Goal: Information Seeking & Learning: Learn about a topic

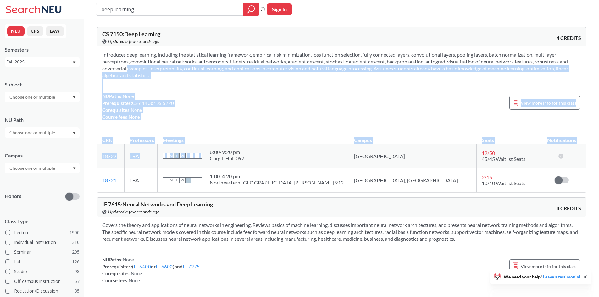
drag, startPoint x: 152, startPoint y: 103, endPoint x: 262, endPoint y: 148, distance: 119.0
click at [262, 148] on div "CS 7150 : Deep Learning View this course on Banner. Updated a few seconds ago 4…" at bounding box center [342, 109] width 490 height 165
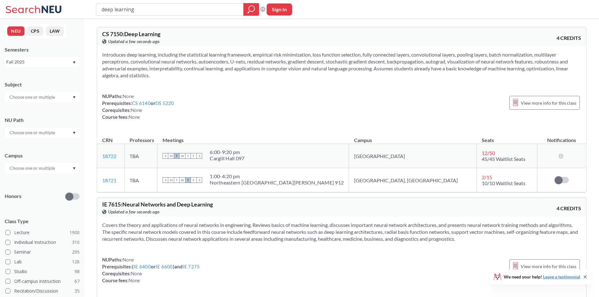
click at [320, 146] on td "S M T W T F S 6:00 - 9:20 pm [PERSON_NAME][GEOGRAPHIC_DATA][PERSON_NAME] 097" at bounding box center [254, 156] width 192 height 24
drag, startPoint x: 507, startPoint y: 158, endPoint x: 111, endPoint y: 146, distance: 396.2
click at [111, 146] on tr "18722 View this section on Banner. TBA S M T W T F S 6:00 - 9:20 pm [PERSON_NAM…" at bounding box center [341, 156] width 489 height 24
click at [287, 132] on th "Meetings" at bounding box center [254, 138] width 192 height 14
drag, startPoint x: 443, startPoint y: 155, endPoint x: 502, endPoint y: 160, distance: 59.6
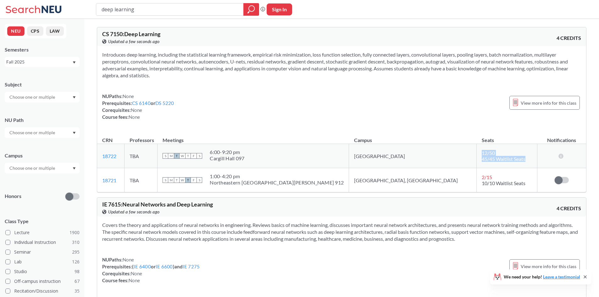
click at [502, 160] on td "12 / 50 45/45 Waitlist Seats" at bounding box center [507, 156] width 61 height 24
click at [512, 148] on td "12 / 50 45/45 Waitlist Seats" at bounding box center [507, 156] width 61 height 24
drag, startPoint x: 98, startPoint y: 53, endPoint x: 164, endPoint y: 78, distance: 70.0
click at [164, 78] on div "Introduces deep learning, including the statistical learning framework, empiric…" at bounding box center [341, 88] width 489 height 84
click at [163, 76] on section "Introduces deep learning, including the statistical learning framework, empiric…" at bounding box center [341, 65] width 479 height 28
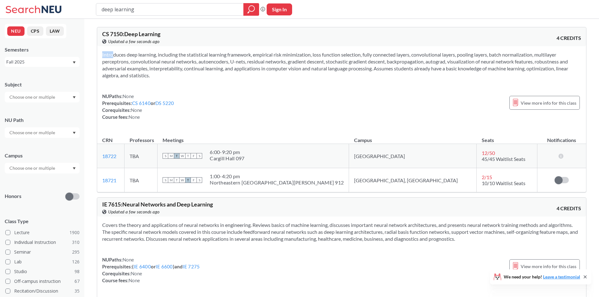
drag, startPoint x: 163, startPoint y: 76, endPoint x: 97, endPoint y: 54, distance: 69.7
click at [97, 54] on div "CS 7150 : Deep Learning View this course on Banner. Updated a few seconds ago 4…" at bounding box center [342, 109] width 490 height 165
click at [168, 93] on div "NUPaths: None Prerequisites: CS 6140 or DS 5220 Corequisites: None Course fees:…" at bounding box center [138, 107] width 72 height 28
drag, startPoint x: 102, startPoint y: 33, endPoint x: 122, endPoint y: 35, distance: 20.8
click at [122, 35] on div "CS 7150 : Deep Learning View this course on Banner. Updated a few seconds ago 4…" at bounding box center [341, 36] width 489 height 19
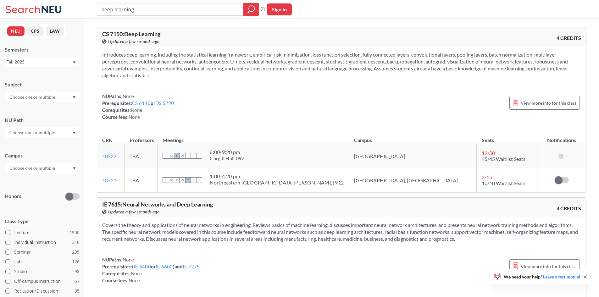
click at [199, 100] on div "NUPaths: None Prerequisites: CS 6140 or DS 5220 Corequisites: None Course fees:…" at bounding box center [341, 107] width 479 height 28
drag, startPoint x: 230, startPoint y: 59, endPoint x: 246, endPoint y: 60, distance: 15.7
click at [246, 60] on section "Introduces deep learning, including the statistical learning framework, empiric…" at bounding box center [341, 65] width 479 height 28
click at [264, 107] on div "NUPaths: None Prerequisites: CS 6140 or DS 5220 Corequisites: None Course fees:…" at bounding box center [341, 107] width 479 height 28
drag, startPoint x: 232, startPoint y: 63, endPoint x: 246, endPoint y: 61, distance: 14.2
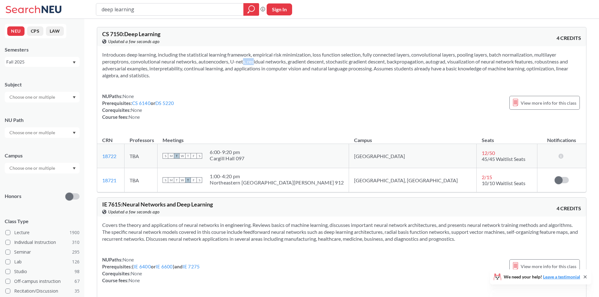
click at [246, 61] on section "Introduces deep learning, including the statistical learning framework, empiric…" at bounding box center [341, 65] width 479 height 28
click at [248, 95] on div "NUPaths: None Prerequisites: CS 6140 or DS 5220 Corequisites: None Course fees:…" at bounding box center [341, 107] width 479 height 28
drag, startPoint x: 233, startPoint y: 61, endPoint x: 247, endPoint y: 62, distance: 14.2
click at [247, 62] on section "Introduces deep learning, including the statistical learning framework, empiric…" at bounding box center [341, 65] width 479 height 28
click at [245, 82] on div "Introduces deep learning, including the statistical learning framework, empiric…" at bounding box center [341, 88] width 489 height 84
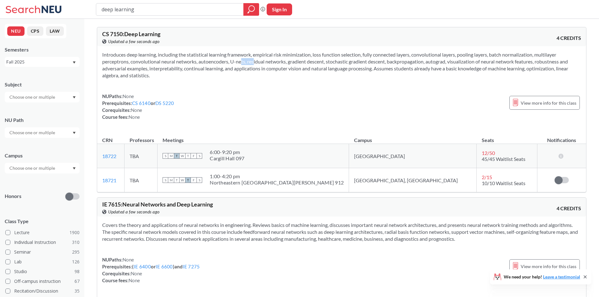
drag, startPoint x: 231, startPoint y: 61, endPoint x: 247, endPoint y: 63, distance: 16.2
click at [247, 63] on section "Introduces deep learning, including the statistical learning framework, empiric…" at bounding box center [341, 65] width 479 height 28
click at [255, 105] on div "NUPaths: None Prerequisites: CS 6140 or DS 5220 Corequisites: None Course fees:…" at bounding box center [341, 107] width 479 height 28
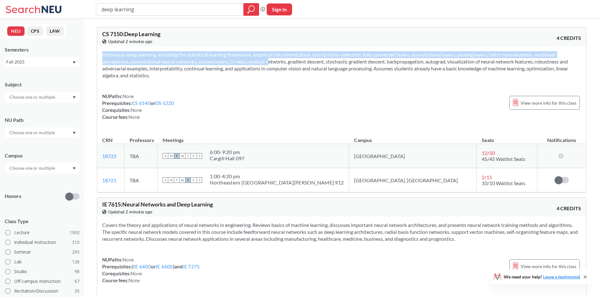
drag, startPoint x: 279, startPoint y: 64, endPoint x: 465, endPoint y: 83, distance: 186.5
click at [465, 83] on div "Introduces deep learning, including the statistical learning framework, empiric…" at bounding box center [341, 88] width 489 height 84
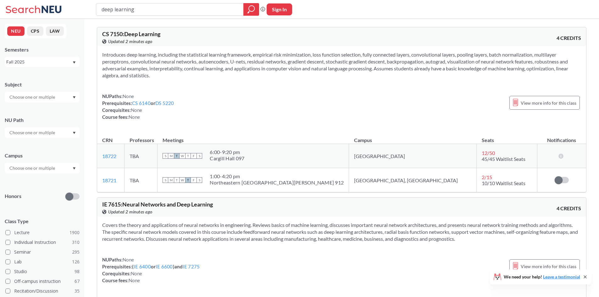
click at [328, 89] on div "Introduces deep learning, including the statistical learning framework, empiric…" at bounding box center [341, 88] width 489 height 84
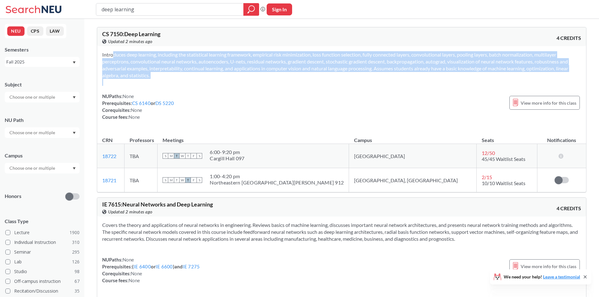
drag, startPoint x: 270, startPoint y: 86, endPoint x: 101, endPoint y: 52, distance: 172.5
click at [101, 52] on div "Introduces deep learning, including the statistical learning framework, empiric…" at bounding box center [341, 88] width 489 height 84
click at [255, 81] on div "Introduces deep learning, including the statistical learning framework, empiric…" at bounding box center [341, 88] width 489 height 84
click at [255, 70] on section "Introduces deep learning, including the statistical learning framework, empiric…" at bounding box center [341, 65] width 479 height 28
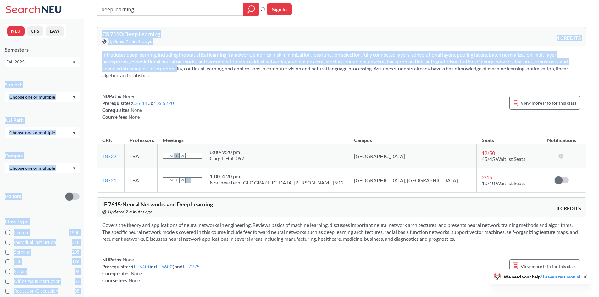
drag, startPoint x: 159, startPoint y: 68, endPoint x: 64, endPoint y: 55, distance: 96.4
click at [64, 55] on div "NEU CPS LAW Semesters Fall 2025 Subject NU Path Campus Honors Class Type Lectur…" at bounding box center [299, 236] width 599 height 473
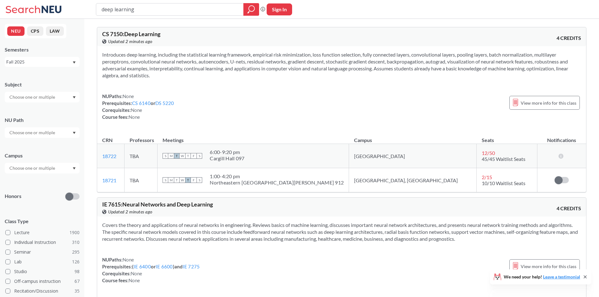
click at [175, 83] on div "Introduces deep learning, including the statistical learning framework, empiric…" at bounding box center [341, 88] width 489 height 84
drag, startPoint x: 171, startPoint y: 84, endPoint x: 100, endPoint y: 54, distance: 77.2
click at [100, 54] on div "Introduces deep learning, including the statistical learning framework, empiric…" at bounding box center [341, 88] width 489 height 84
click at [214, 78] on section "Introduces deep learning, including the statistical learning framework, empiric…" at bounding box center [341, 65] width 479 height 28
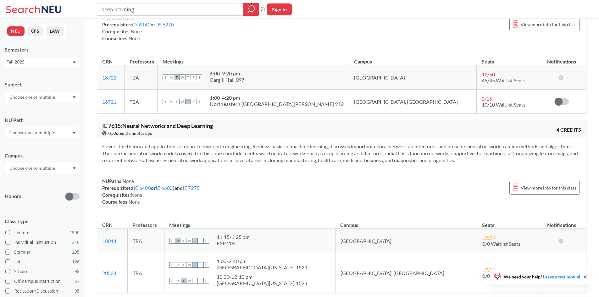
scroll to position [89, 0]
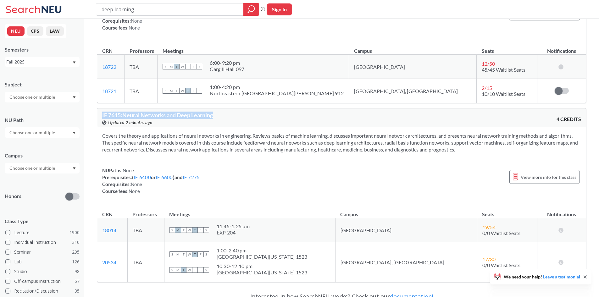
drag, startPoint x: 99, startPoint y: 116, endPoint x: 248, endPoint y: 117, distance: 148.5
click at [248, 117] on div "IE 7615 : Neural Networks and Deep Learning View this course on Banner. Updated…" at bounding box center [341, 118] width 489 height 19
click at [248, 117] on div "IE 7615 : Neural Networks and Deep Learning View this course on Banner. Updated…" at bounding box center [222, 119] width 240 height 14
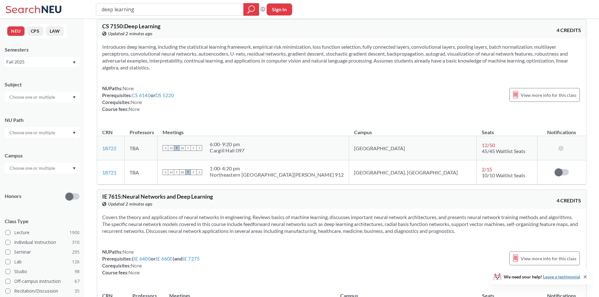
scroll to position [0, 0]
